Goal: Transaction & Acquisition: Obtain resource

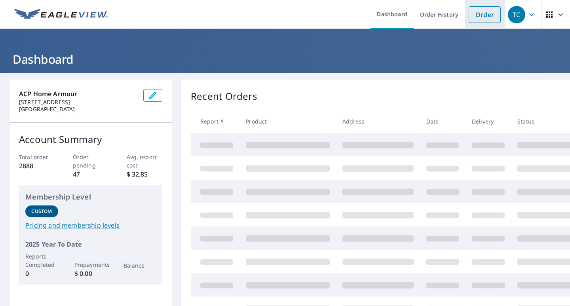
click at [474, 15] on link "Order" at bounding box center [485, 14] width 32 height 17
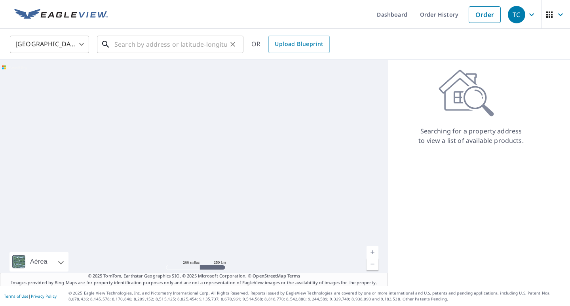
click at [127, 47] on input "text" at bounding box center [170, 44] width 113 height 22
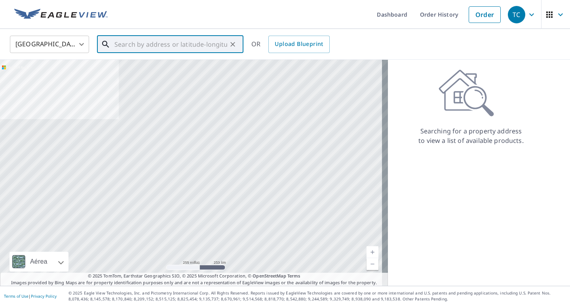
click at [143, 46] on input "text" at bounding box center [170, 44] width 113 height 22
paste input "[STREET_ADDRESS]"
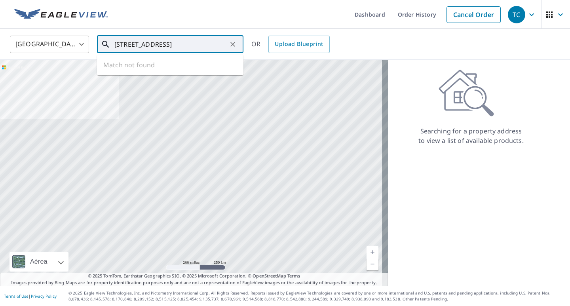
scroll to position [0, 42]
type input "[STREET_ADDRESS]"
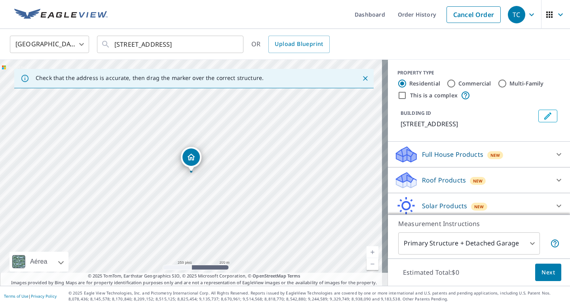
scroll to position [40, 0]
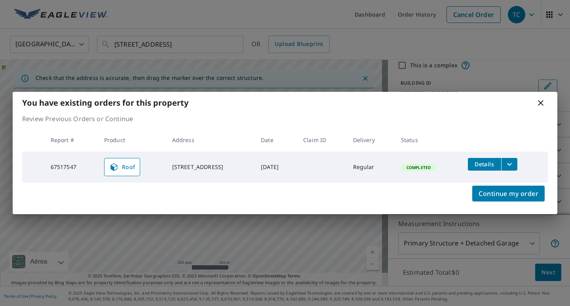
click at [439, 149] on th "Status" at bounding box center [428, 139] width 67 height 23
click at [518, 165] on button "filesDropdownBtn-67517547" at bounding box center [509, 164] width 16 height 13
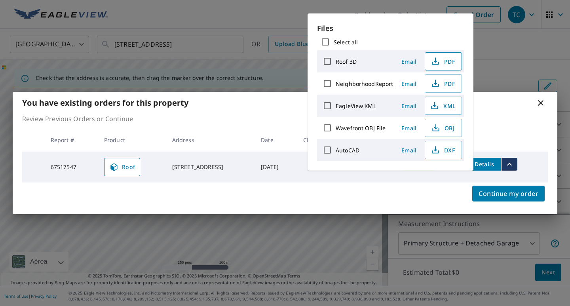
click at [438, 61] on icon "button" at bounding box center [436, 62] width 10 height 10
click at [547, 101] on div "You have existing orders for this property" at bounding box center [285, 103] width 545 height 22
